Goal: Information Seeking & Learning: Check status

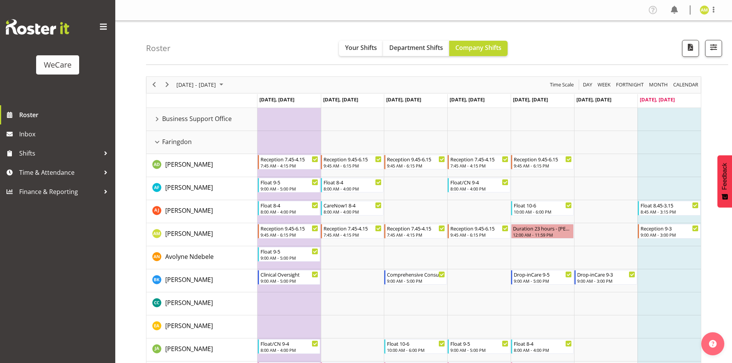
scroll to position [38, 0]
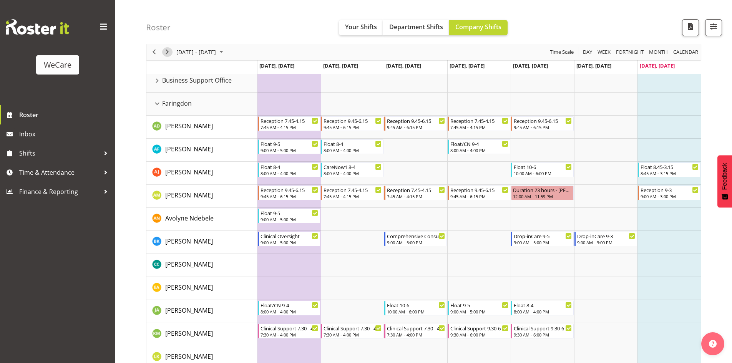
click at [163, 53] on span "Next" at bounding box center [166, 53] width 9 height 10
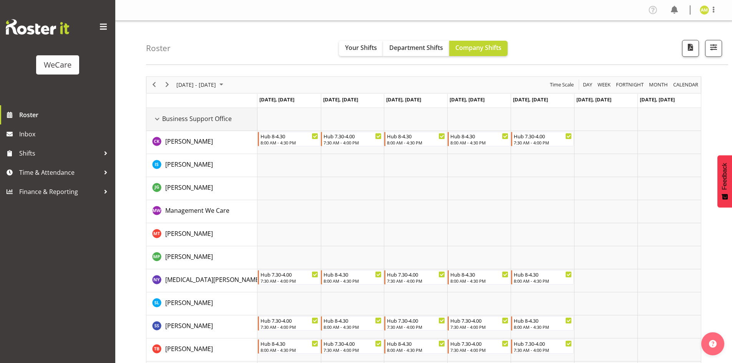
click at [157, 116] on div "Business Support Office resource" at bounding box center [157, 119] width 10 height 10
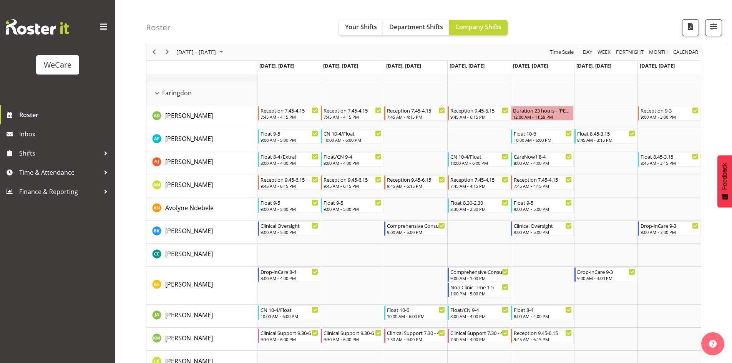
scroll to position [38, 0]
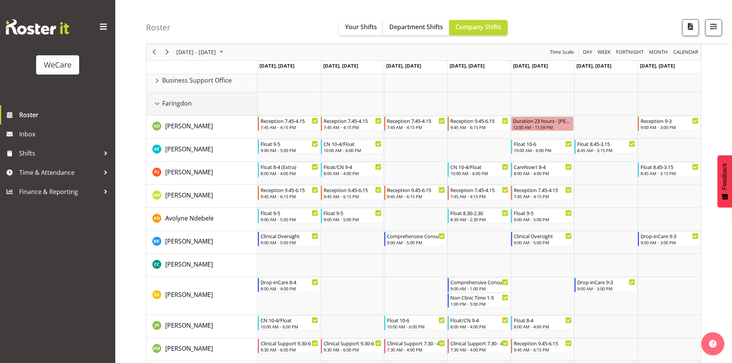
click at [155, 104] on div "Faringdon resource" at bounding box center [157, 104] width 10 height 10
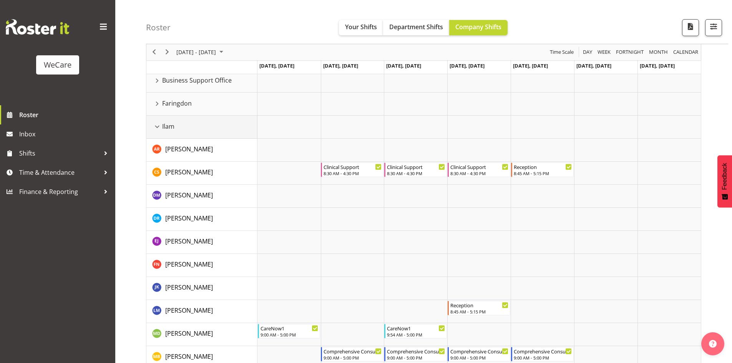
click at [156, 127] on div "Ilam resource" at bounding box center [157, 127] width 10 height 10
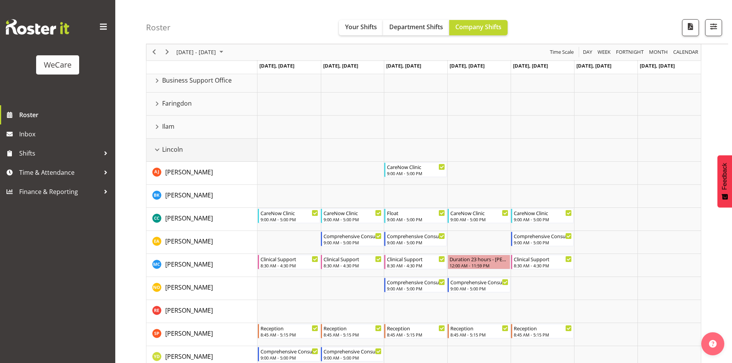
click at [156, 144] on td "Lincoln" at bounding box center [201, 150] width 111 height 23
click at [155, 149] on div "Lincoln resource" at bounding box center [157, 150] width 10 height 10
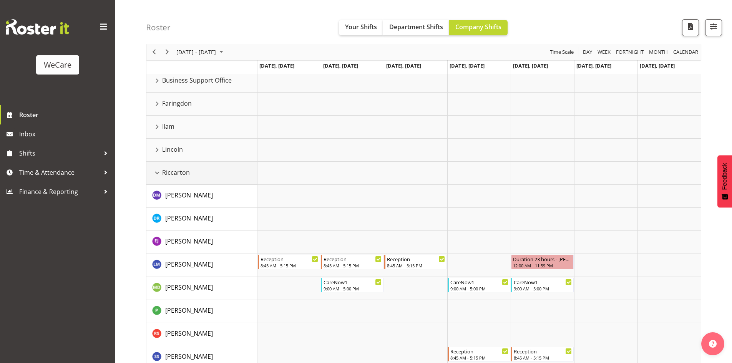
click at [156, 170] on div "Riccarton resource" at bounding box center [157, 173] width 10 height 10
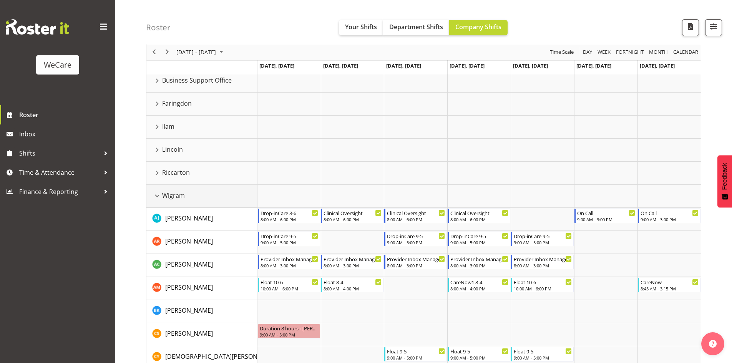
click at [157, 195] on div "Wigram resource" at bounding box center [157, 196] width 10 height 10
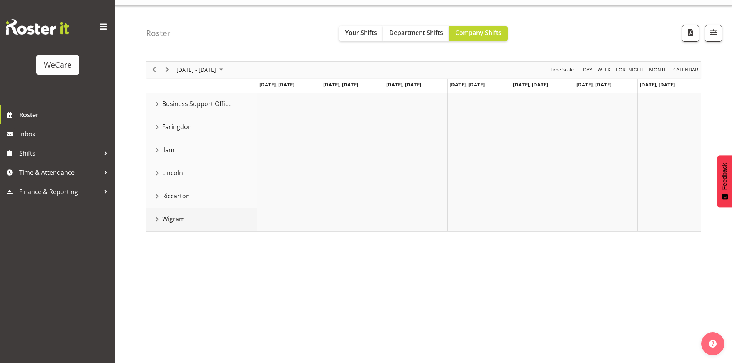
scroll to position [15, 0]
click at [159, 126] on div "Faringdon resource" at bounding box center [157, 127] width 10 height 10
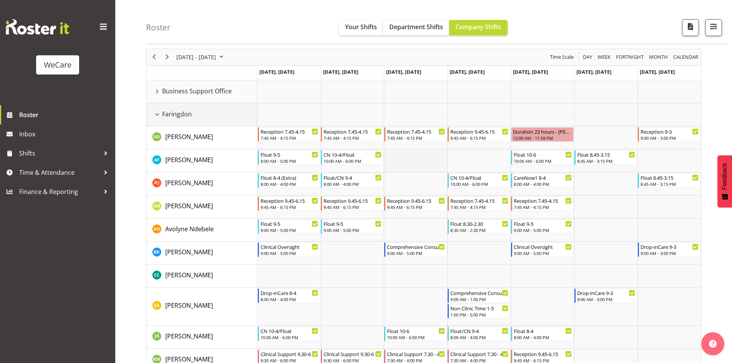
scroll to position [38, 0]
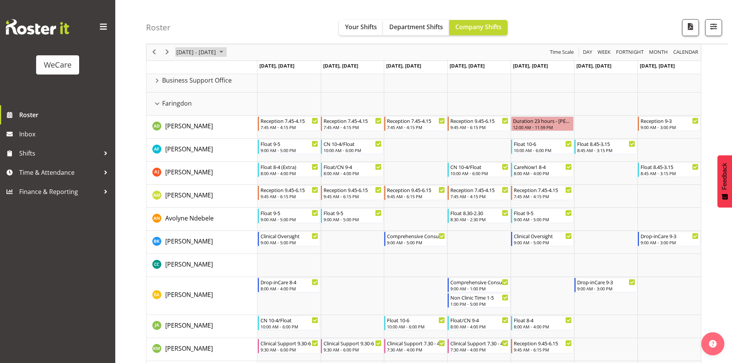
click at [210, 52] on span "[DATE] - [DATE]" at bounding box center [195, 53] width 41 height 10
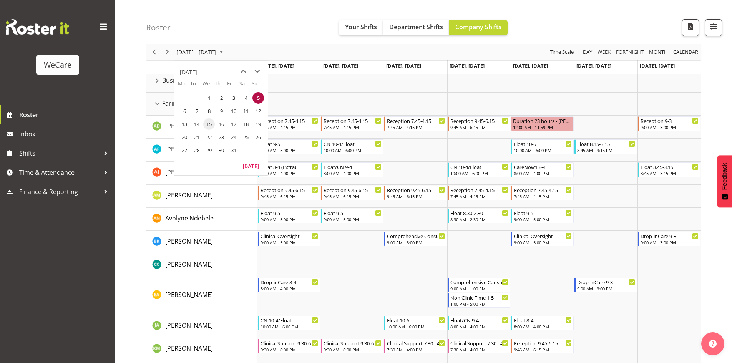
click at [212, 120] on span "15" at bounding box center [209, 124] width 12 height 12
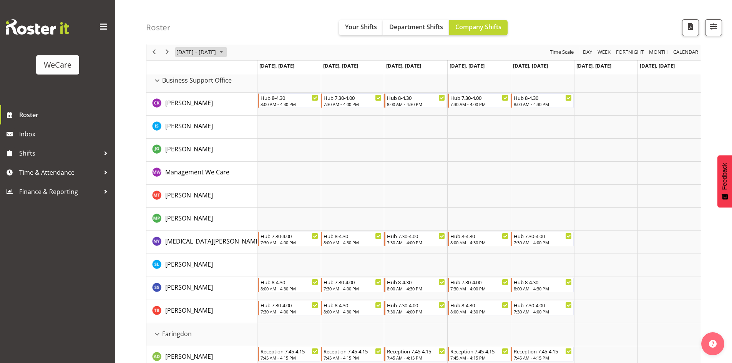
click at [199, 50] on span "[DATE] - [DATE]" at bounding box center [195, 53] width 41 height 10
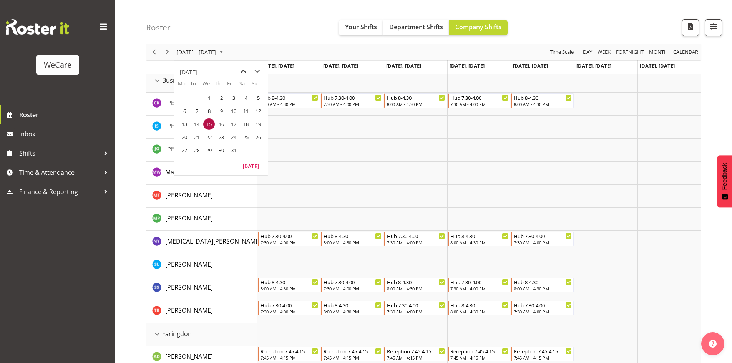
click at [243, 74] on span "previous month" at bounding box center [243, 72] width 13 height 14
click at [184, 151] on span "29" at bounding box center [185, 150] width 12 height 12
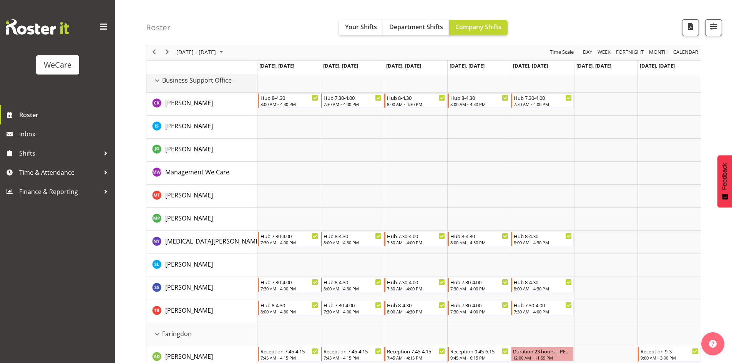
click at [158, 81] on div "Business Support Office resource" at bounding box center [157, 81] width 10 height 10
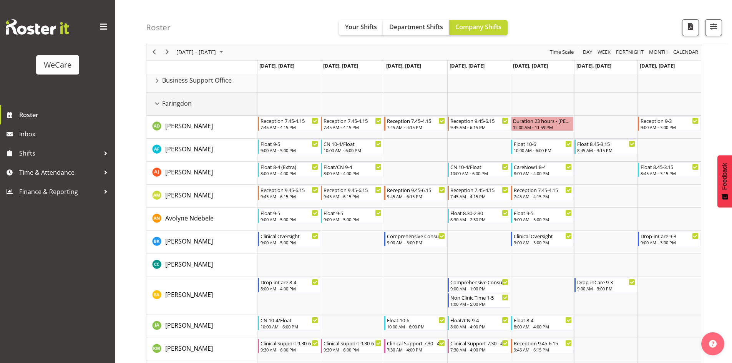
click at [159, 102] on div "Faringdon resource" at bounding box center [157, 104] width 10 height 10
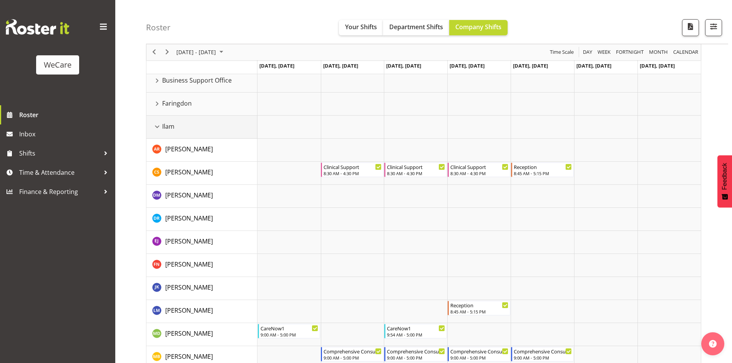
click at [161, 129] on div "Ilam resource" at bounding box center [157, 127] width 10 height 10
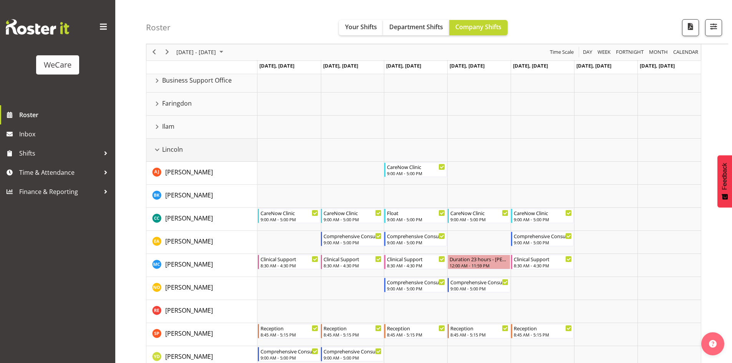
click at [160, 147] on div "Lincoln resource" at bounding box center [157, 150] width 10 height 10
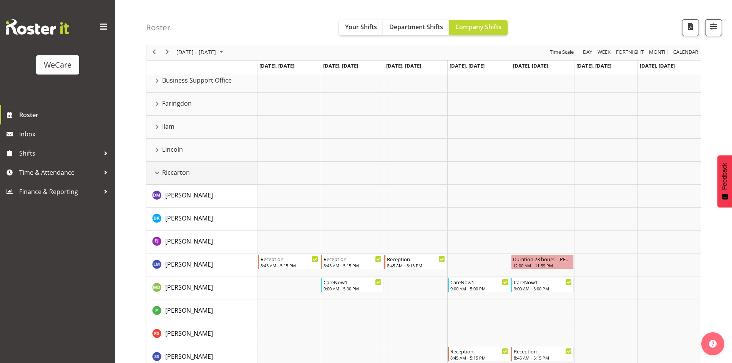
click at [157, 169] on div "Riccarton resource" at bounding box center [157, 173] width 10 height 10
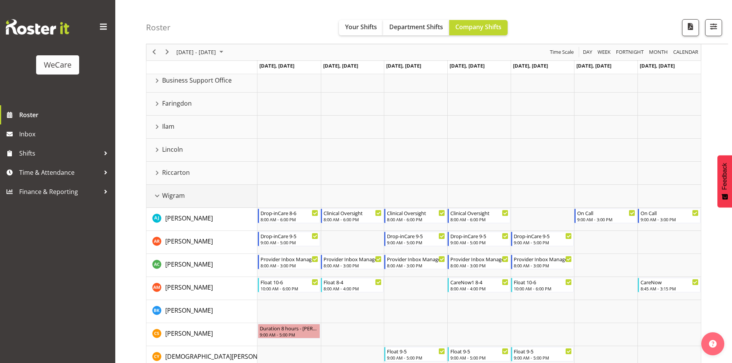
click at [154, 185] on td "Wigram" at bounding box center [201, 196] width 111 height 23
click at [154, 193] on div "Wigram resource" at bounding box center [157, 196] width 10 height 10
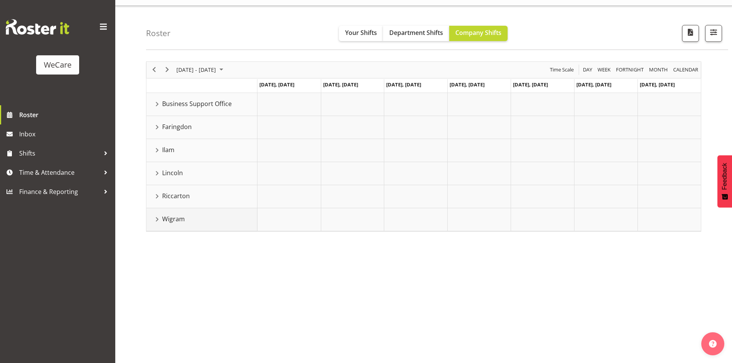
scroll to position [15, 0]
click at [159, 127] on div "Faringdon resource" at bounding box center [157, 127] width 10 height 10
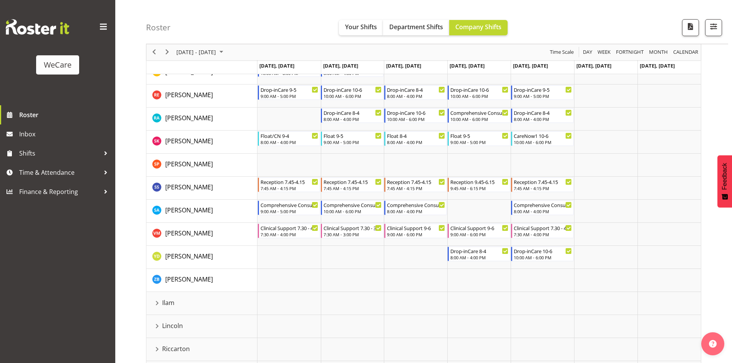
scroll to position [411, 0]
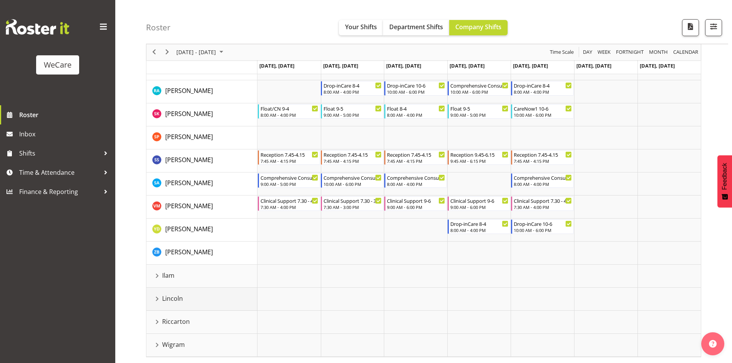
click at [157, 298] on div "Lincoln resource" at bounding box center [157, 299] width 10 height 10
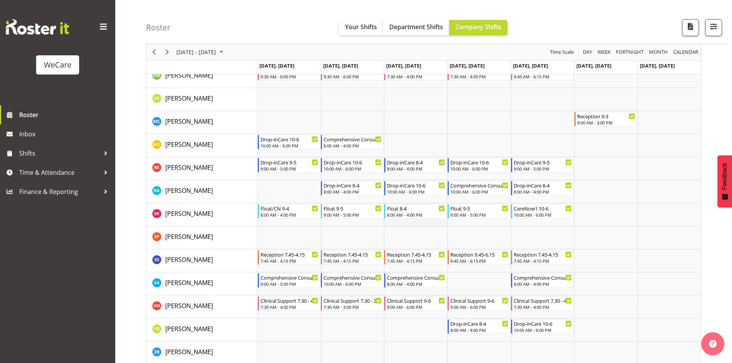
scroll to position [373, 0]
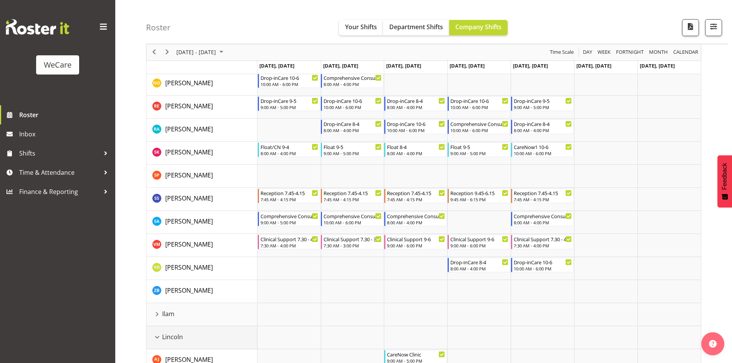
click at [157, 335] on div "Lincoln resource" at bounding box center [157, 337] width 10 height 10
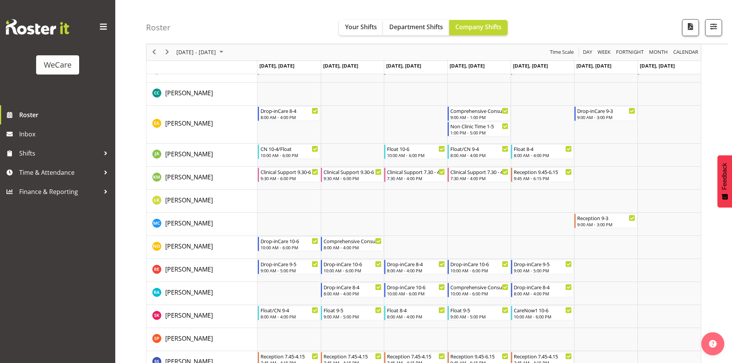
scroll to position [181, 0]
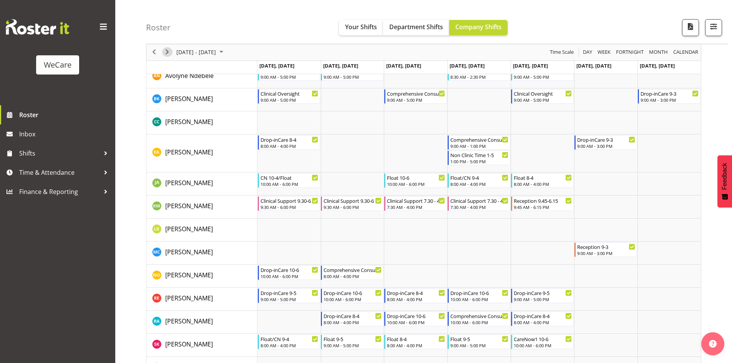
click at [169, 55] on span "Next" at bounding box center [166, 53] width 9 height 10
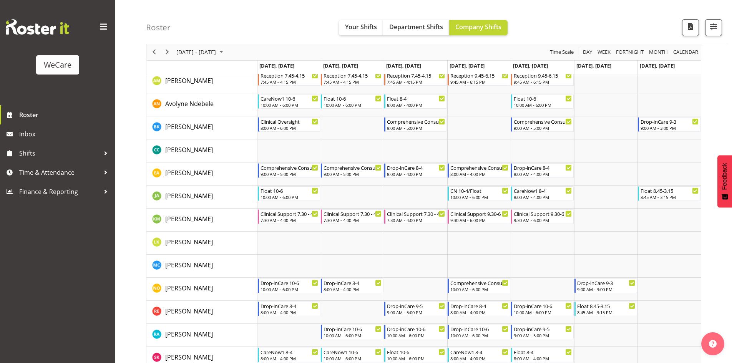
scroll to position [373, 0]
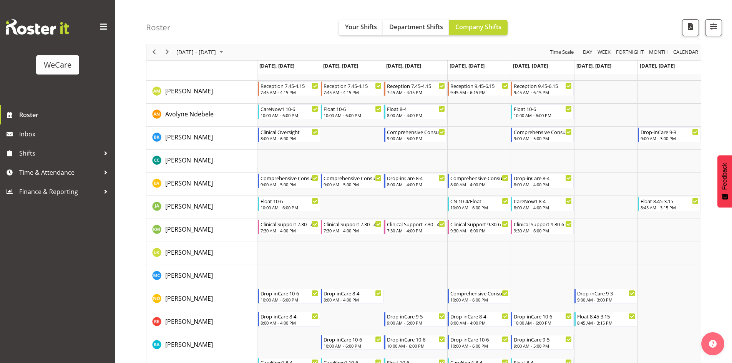
click at [151, 45] on div "previous period" at bounding box center [153, 52] width 13 height 16
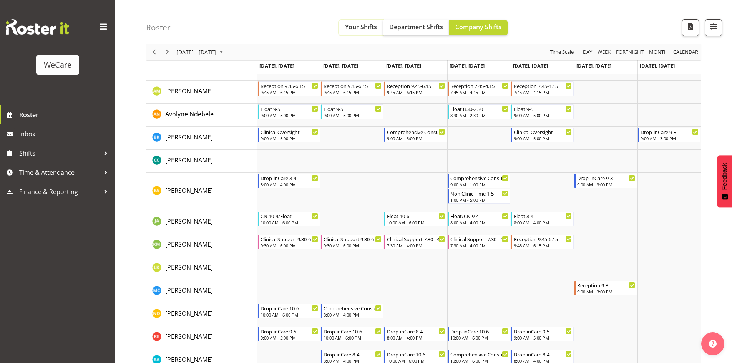
click at [367, 26] on span "Your Shifts" at bounding box center [361, 27] width 32 height 8
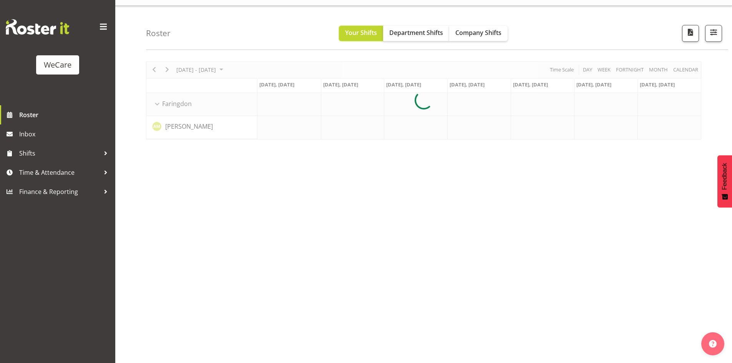
scroll to position [15, 0]
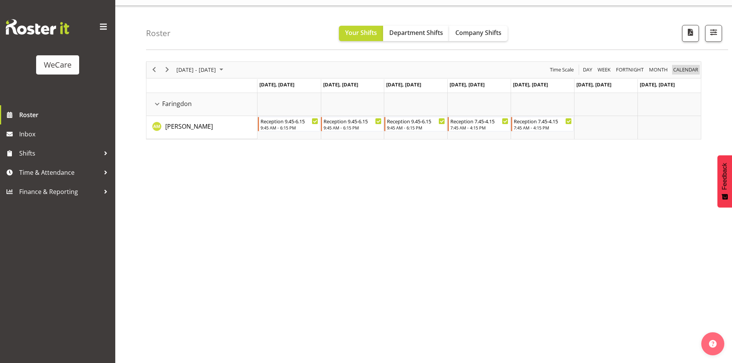
click at [689, 68] on span "calendar" at bounding box center [685, 70] width 26 height 10
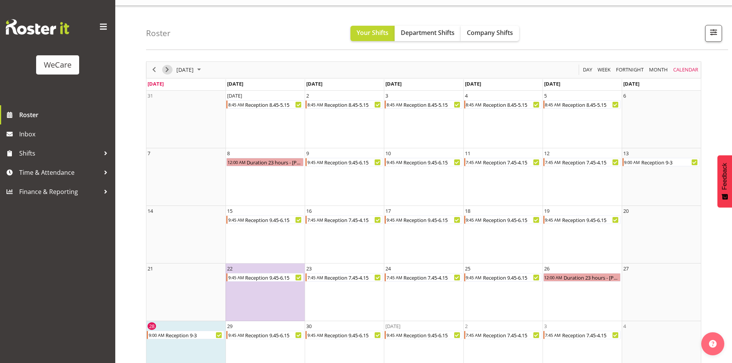
click at [165, 72] on span "Next" at bounding box center [166, 70] width 9 height 10
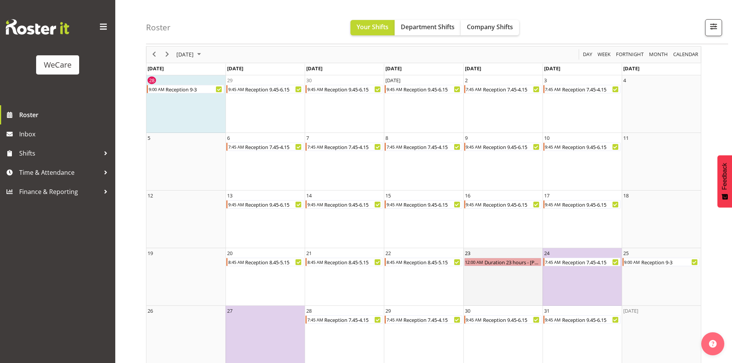
scroll to position [37, 0]
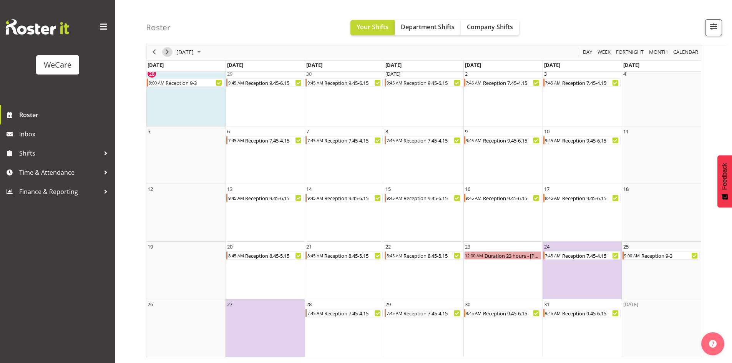
click at [166, 53] on span "Next" at bounding box center [166, 53] width 9 height 10
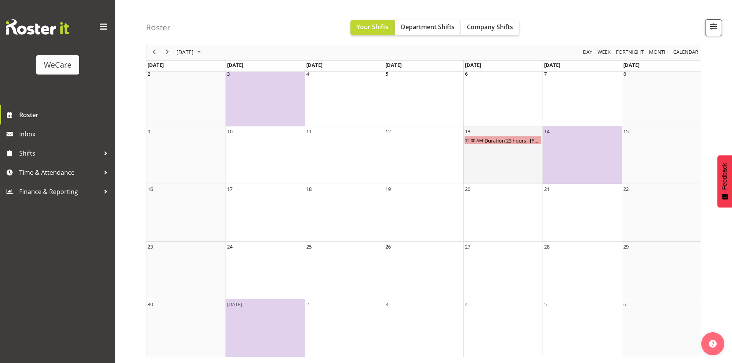
scroll to position [56, 0]
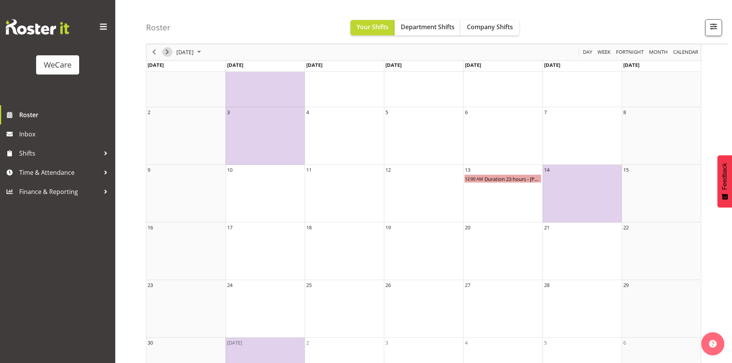
click at [166, 51] on span "Next" at bounding box center [166, 53] width 9 height 10
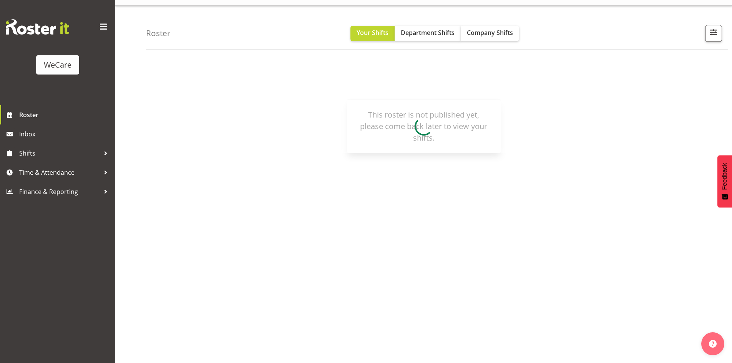
scroll to position [15, 0]
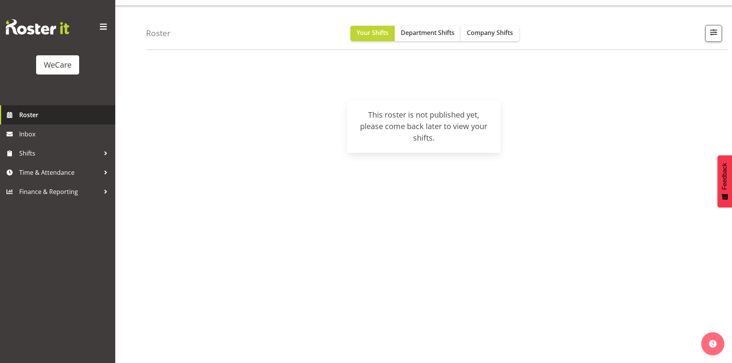
click at [60, 111] on span "Roster" at bounding box center [65, 115] width 92 height 12
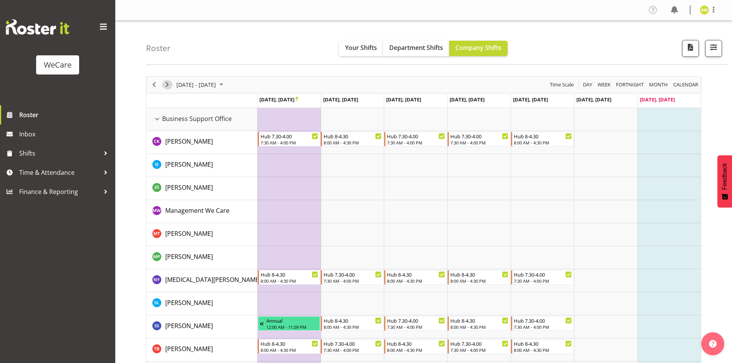
click at [165, 86] on span "Next" at bounding box center [166, 85] width 9 height 10
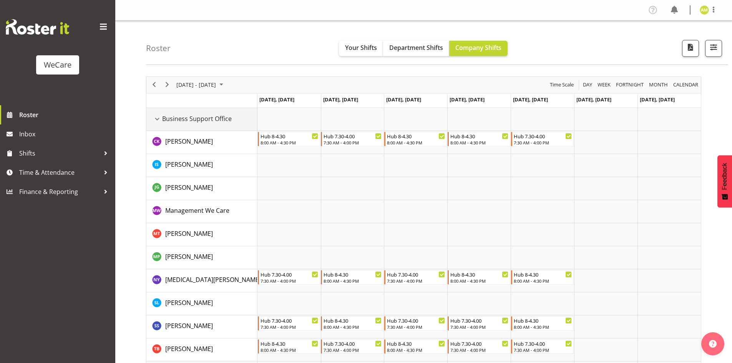
click at [155, 117] on div "Business Support Office resource" at bounding box center [157, 119] width 10 height 10
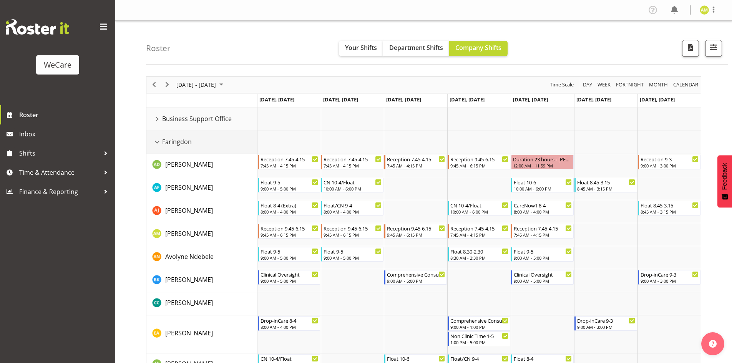
click at [157, 139] on div "Faringdon resource" at bounding box center [157, 142] width 10 height 10
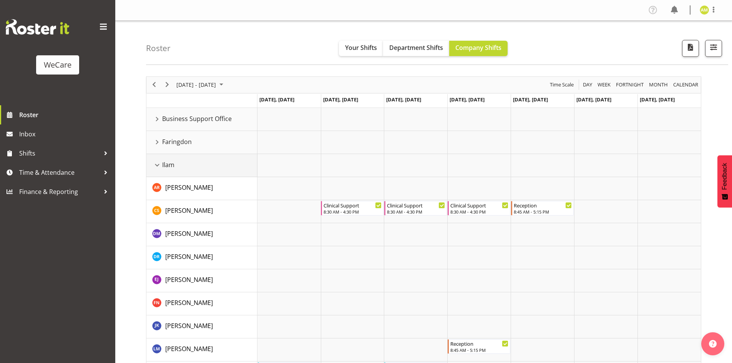
click at [153, 162] on div "Ilam resource" at bounding box center [157, 165] width 10 height 10
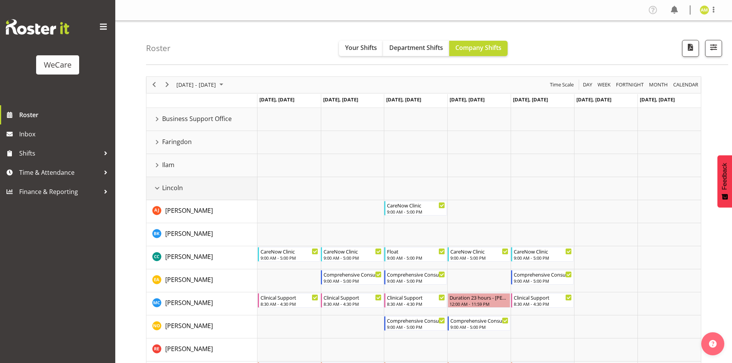
click at [159, 186] on div "Lincoln resource" at bounding box center [157, 188] width 10 height 10
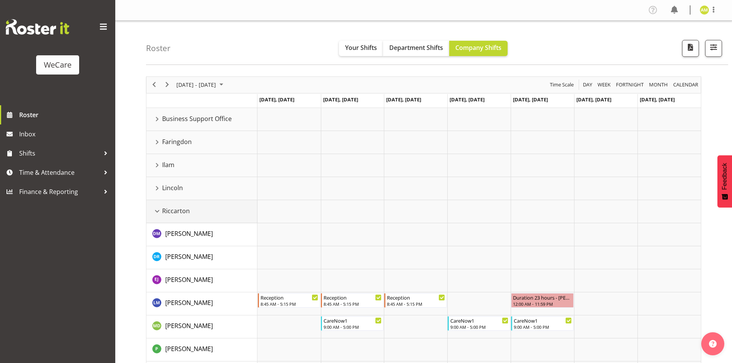
click at [157, 205] on td "Riccarton" at bounding box center [201, 211] width 111 height 23
click at [157, 210] on div "Riccarton resource" at bounding box center [157, 211] width 10 height 10
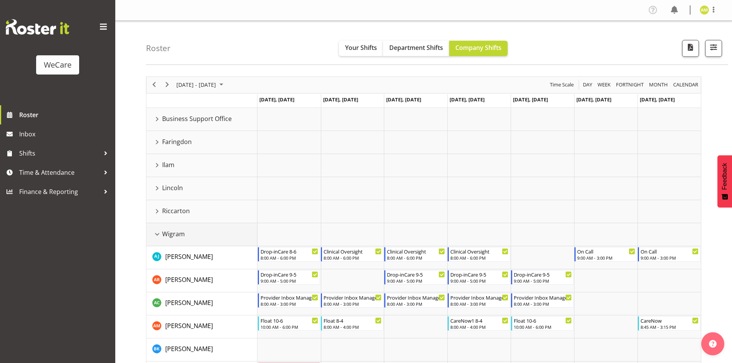
click at [157, 235] on div "Wigram resource" at bounding box center [157, 234] width 10 height 10
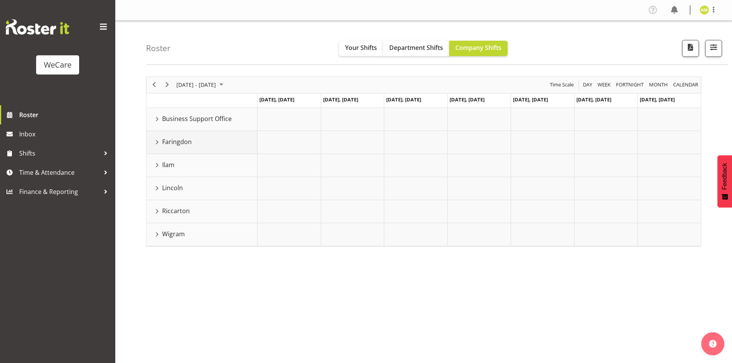
click at [154, 141] on div "Faringdon resource" at bounding box center [157, 142] width 10 height 10
